Goal: Task Accomplishment & Management: Complete application form

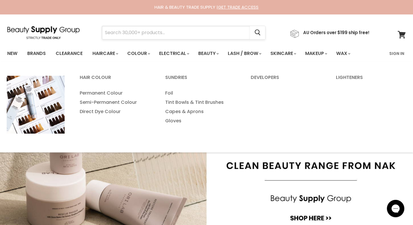
click at [146, 32] on input "Search" at bounding box center [176, 32] width 148 height 13
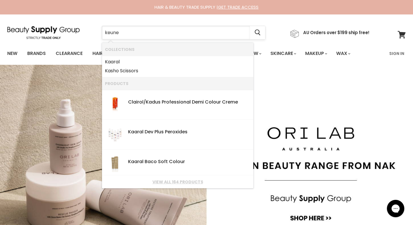
type input "keune"
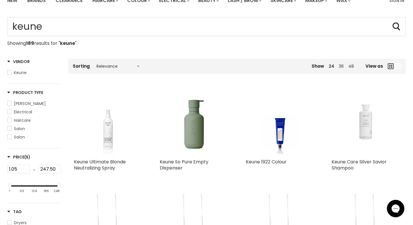
type input "keune"
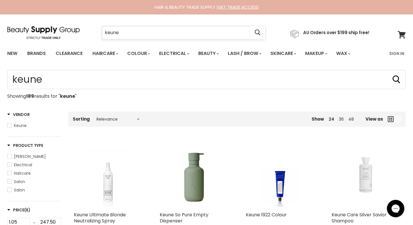
click at [140, 33] on input "keune" at bounding box center [176, 32] width 148 height 13
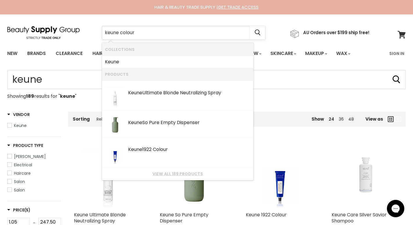
type input "keune colour"
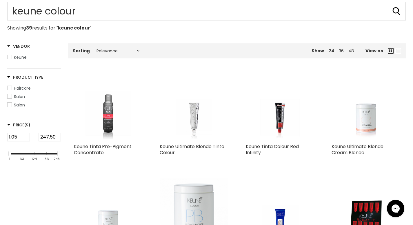
scroll to position [69, 0]
type input "keune colour"
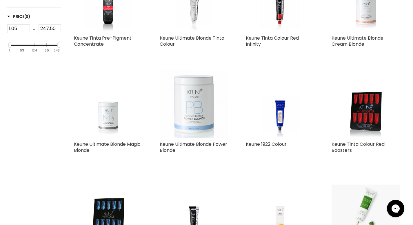
scroll to position [25, 0]
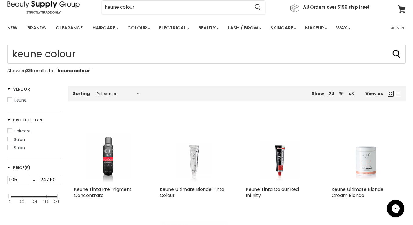
click at [195, 162] on img "Main content" at bounding box center [193, 149] width 51 height 68
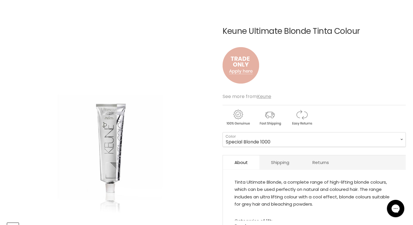
scroll to position [54, 0]
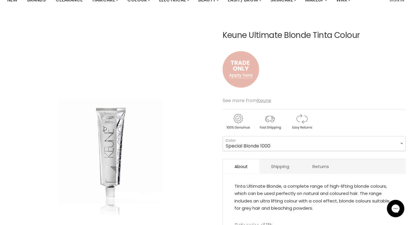
click at [241, 68] on img "Main content" at bounding box center [240, 69] width 36 height 48
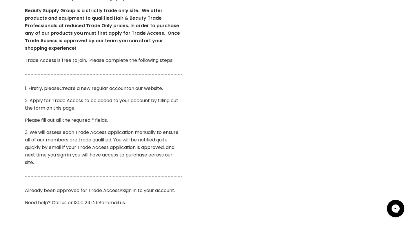
scroll to position [176, 0]
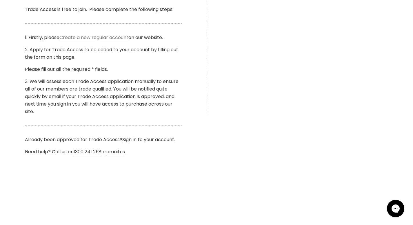
click at [106, 40] on link "Create a new regular account" at bounding box center [93, 37] width 69 height 7
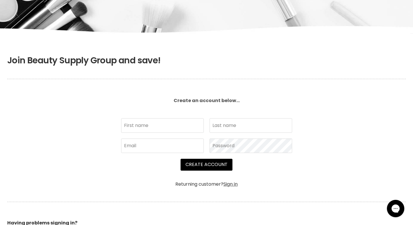
scroll to position [71, 0]
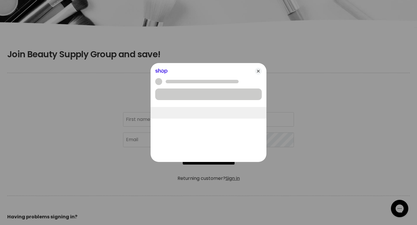
click at [146, 120] on div at bounding box center [208, 112] width 417 height 225
